Goal: Transaction & Acquisition: Download file/media

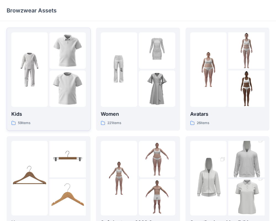
click at [54, 61] on img at bounding box center [67, 50] width 36 height 36
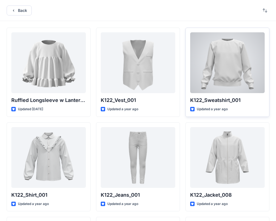
click at [225, 80] on div at bounding box center [227, 62] width 75 height 61
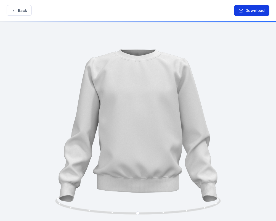
click at [256, 11] on button "Download" at bounding box center [251, 10] width 35 height 11
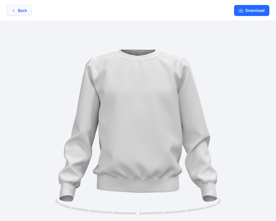
click at [27, 10] on button "Back" at bounding box center [19, 10] width 25 height 11
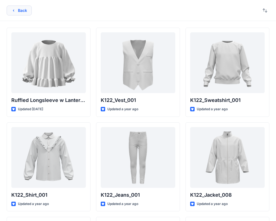
click at [19, 14] on button "Back" at bounding box center [19, 11] width 25 height 10
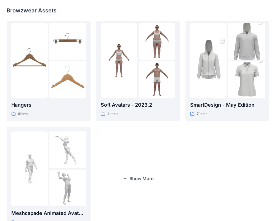
scroll to position [142, 0]
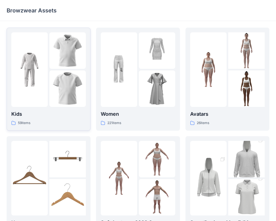
click at [61, 68] on img at bounding box center [67, 50] width 36 height 36
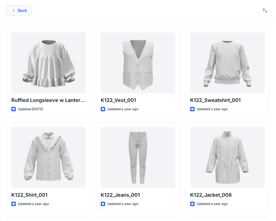
click at [28, 9] on button "Back" at bounding box center [19, 11] width 25 height 10
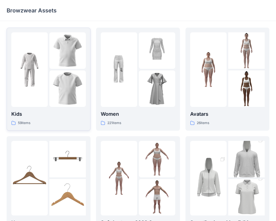
click at [59, 91] on img at bounding box center [67, 88] width 36 height 36
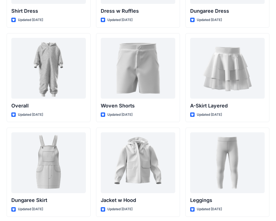
scroll to position [1699, 0]
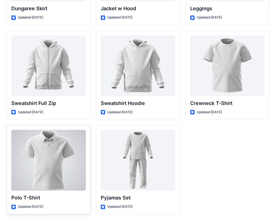
click at [60, 152] on div at bounding box center [48, 160] width 75 height 61
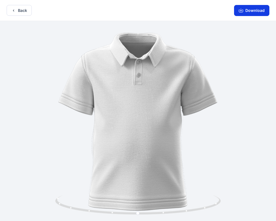
click at [249, 9] on button "Download" at bounding box center [251, 10] width 35 height 11
click at [239, 10] on button "Download" at bounding box center [251, 10] width 35 height 11
